Goal: Task Accomplishment & Management: Manage account settings

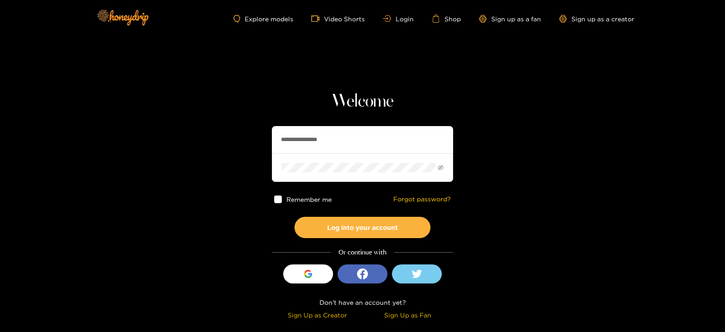
click at [339, 146] on input "**********" at bounding box center [362, 139] width 181 height 27
type input "**********"
click at [295, 217] on button "Log into your account" at bounding box center [363, 227] width 136 height 21
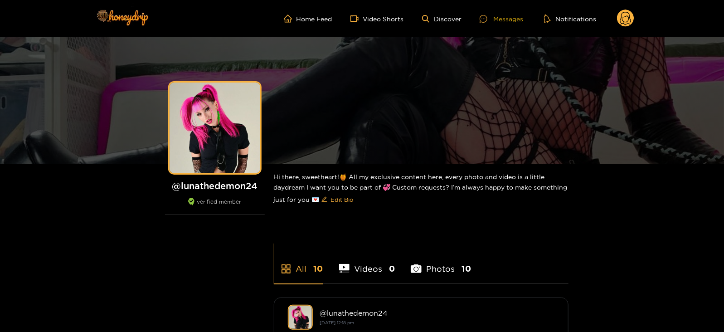
click at [488, 16] on div at bounding box center [486, 19] width 14 height 8
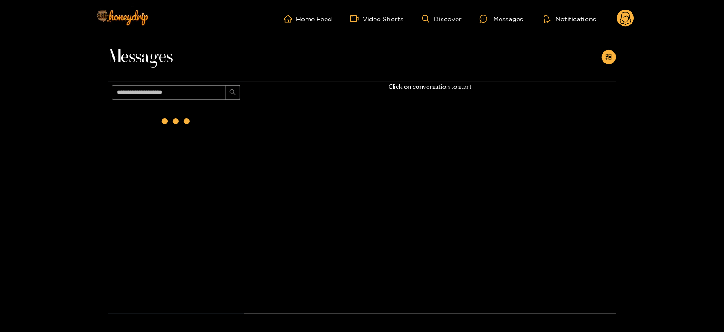
click at [621, 17] on circle at bounding box center [625, 18] width 17 height 17
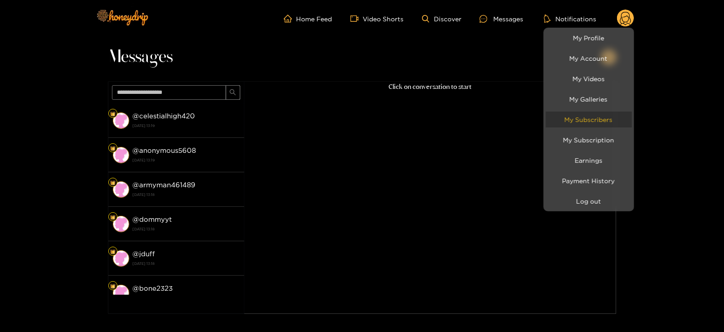
click at [575, 116] on link "My Subscribers" at bounding box center [589, 119] width 86 height 16
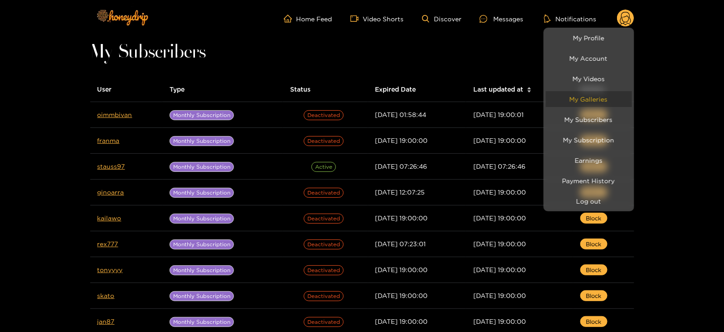
click at [607, 99] on link "My Galleries" at bounding box center [589, 99] width 86 height 16
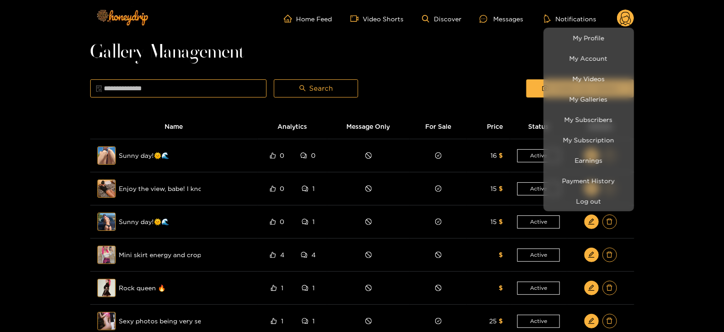
click at [505, 60] on div at bounding box center [362, 166] width 724 height 332
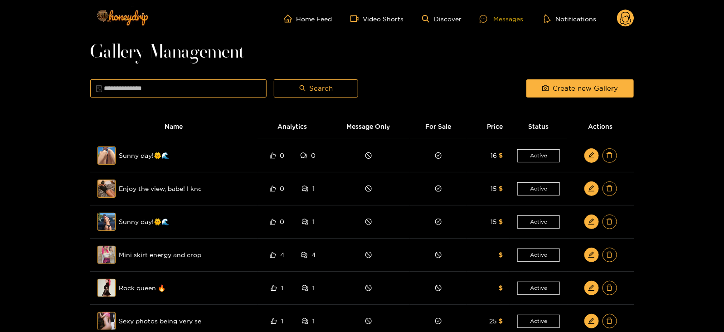
click at [481, 16] on icon at bounding box center [483, 19] width 8 height 8
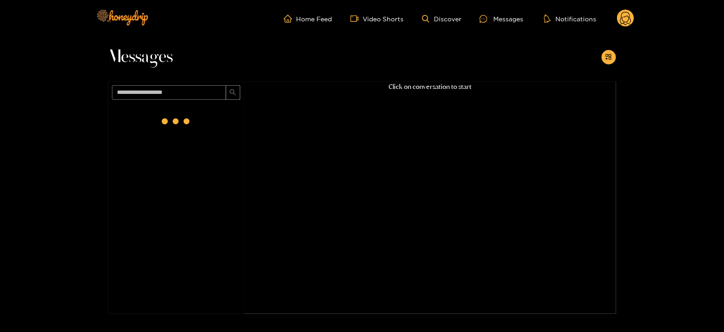
click at [621, 23] on circle at bounding box center [625, 18] width 17 height 17
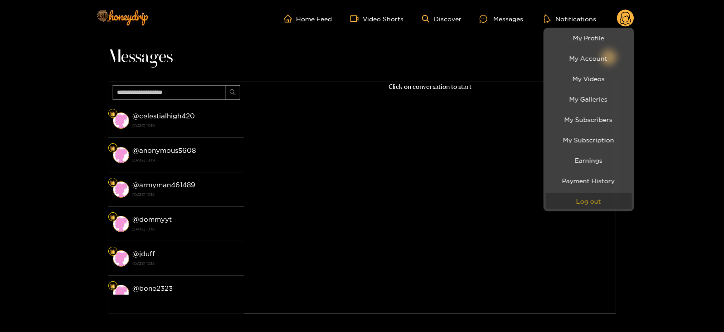
click at [562, 208] on button "Log out" at bounding box center [589, 201] width 86 height 16
